Goal: Transaction & Acquisition: Purchase product/service

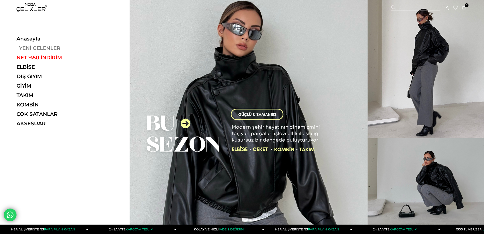
click at [47, 49] on link "YENİ GELENLER" at bounding box center [52, 48] width 70 height 6
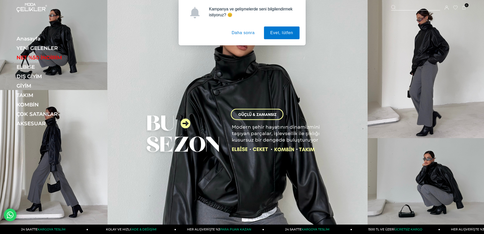
click at [244, 38] on button "Daha sonra" at bounding box center [243, 32] width 36 height 13
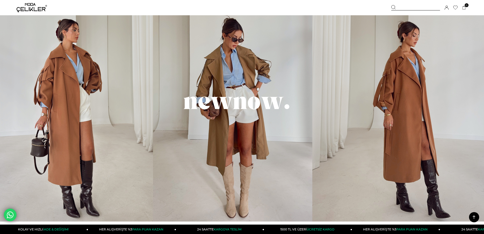
scroll to position [381, 0]
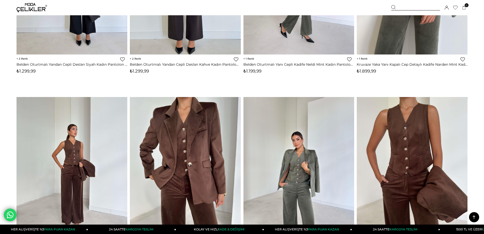
scroll to position [3482, 0]
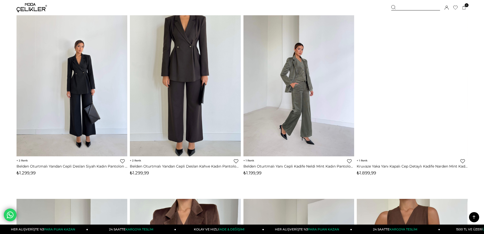
click at [404, 9] on div at bounding box center [415, 7] width 49 height 5
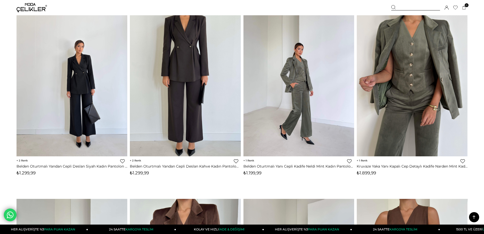
click at [393, 6] on icon at bounding box center [393, 7] width 5 height 5
drag, startPoint x: 408, startPoint y: 9, endPoint x: 422, endPoint y: 8, distance: 13.5
click at [410, 9] on div at bounding box center [415, 7] width 49 height 5
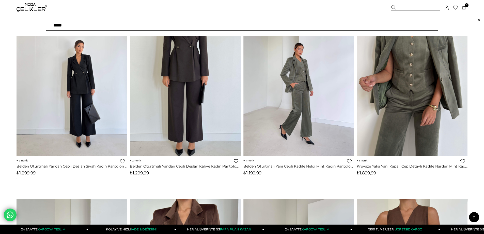
click at [363, 25] on input "text" at bounding box center [242, 25] width 393 height 10
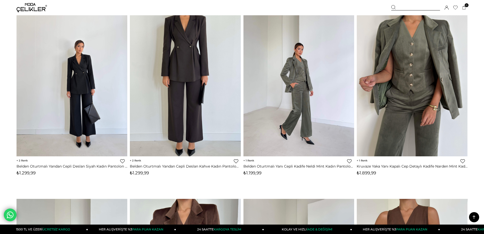
type input "**********"
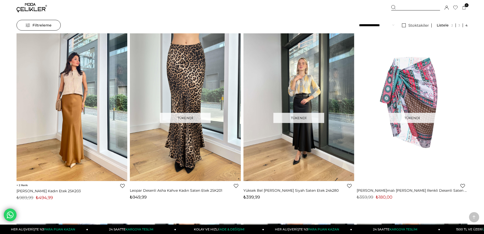
scroll to position [76, 0]
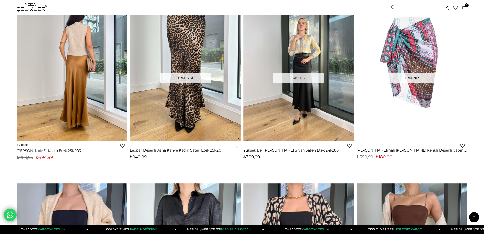
click at [109, 93] on img at bounding box center [72, 67] width 111 height 148
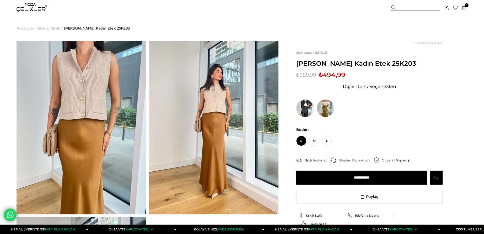
click at [309, 114] on img at bounding box center [305, 108] width 18 height 18
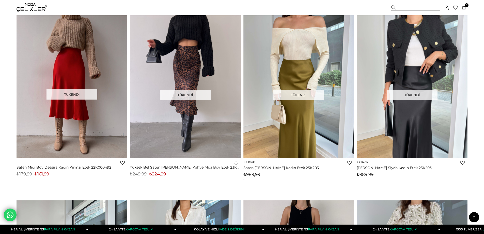
scroll to position [451, 0]
